Goal: Information Seeking & Learning: Learn about a topic

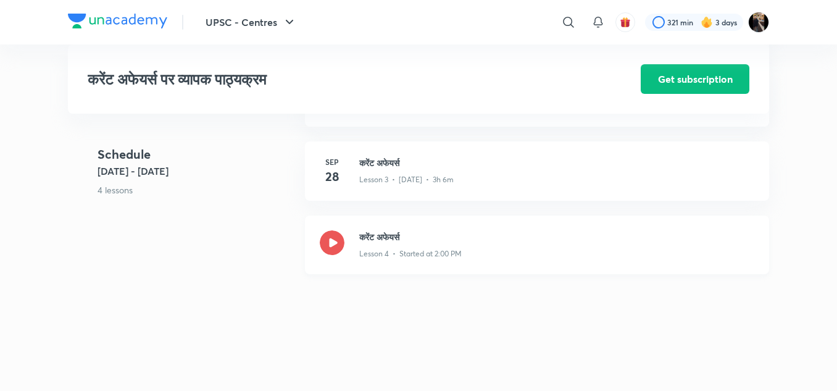
click at [370, 243] on h3 "करेंट अफेयर्स" at bounding box center [556, 236] width 395 height 13
click at [378, 243] on h3 "करेंट अफेयर्स" at bounding box center [556, 236] width 395 height 13
click at [364, 243] on h3 "करेंट अफेयर्स" at bounding box center [556, 236] width 395 height 13
